Goal: Information Seeking & Learning: Understand process/instructions

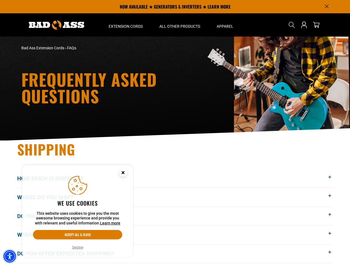
click at [10, 256] on img "Accessibility Menu" at bounding box center [10, 256] width 12 height 12
